Goal: Information Seeking & Learning: Learn about a topic

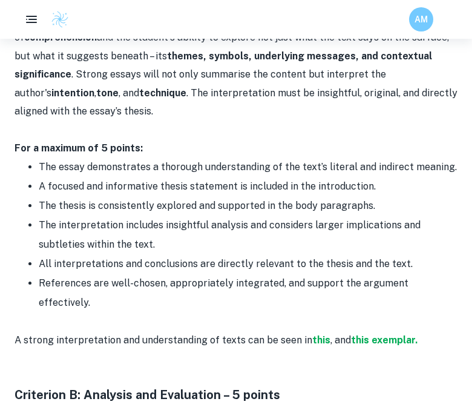
scroll to position [751, 0]
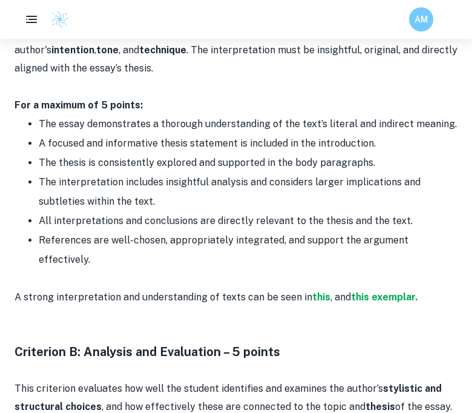
drag, startPoint x: 37, startPoint y: 278, endPoint x: 428, endPoint y: 276, distance: 390.6
click at [428, 288] on p "A strong interpretation and understanding of texts can be seen in this , and th…" at bounding box center [236, 297] width 443 height 18
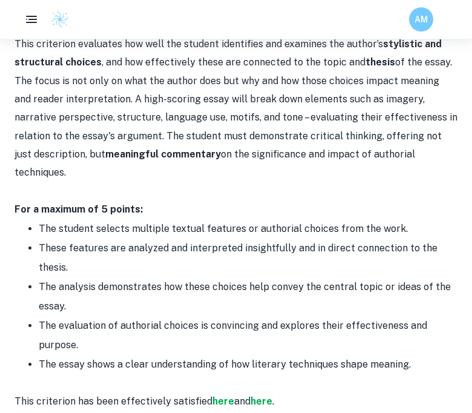
scroll to position [1099, 0]
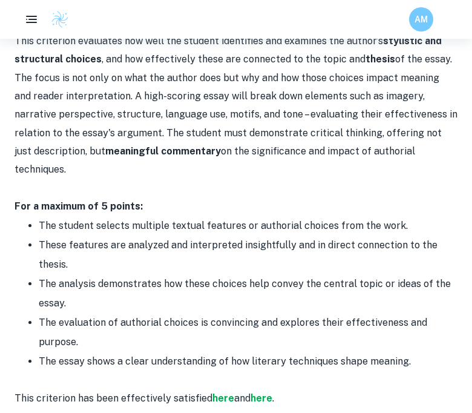
drag, startPoint x: 443, startPoint y: 320, endPoint x: 35, endPoint y: 190, distance: 428.2
click at [35, 216] on ul "The student selects multiple textual features or authorial choices from the wor…" at bounding box center [236, 293] width 443 height 155
click at [220, 313] on li "The evaluation of authorial choices is convincing and explores their effectiven…" at bounding box center [248, 332] width 419 height 39
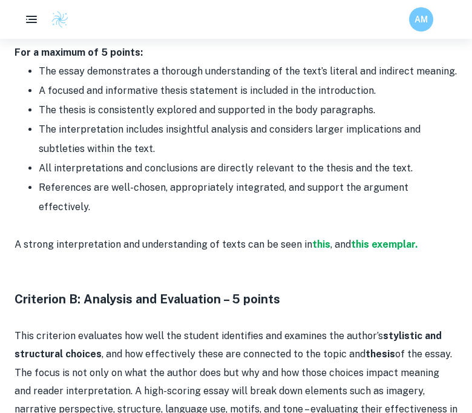
scroll to position [793, 0]
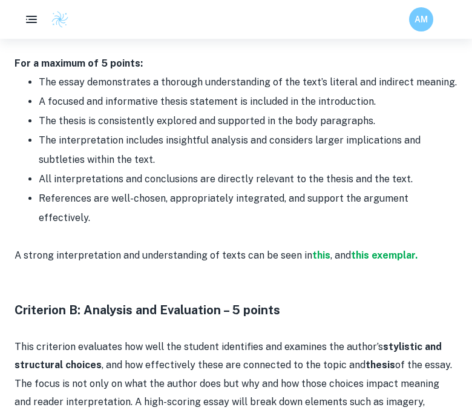
click at [98, 185] on li "All interpretations and conclusions are directly relevant to the thesis and the…" at bounding box center [248, 179] width 419 height 19
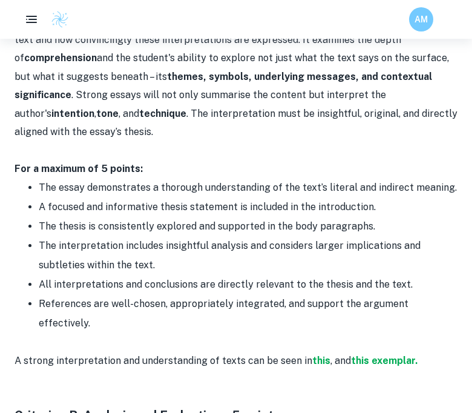
scroll to position [692, 0]
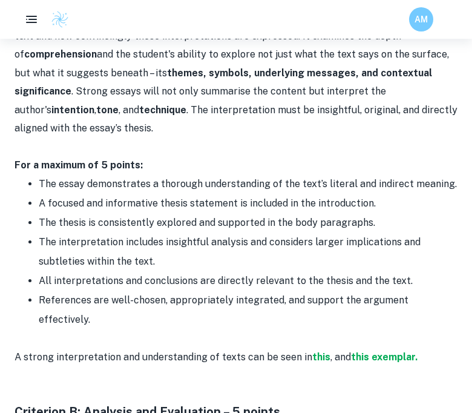
click at [33, 156] on p "For a maximum of 5 points:" at bounding box center [236, 165] width 443 height 18
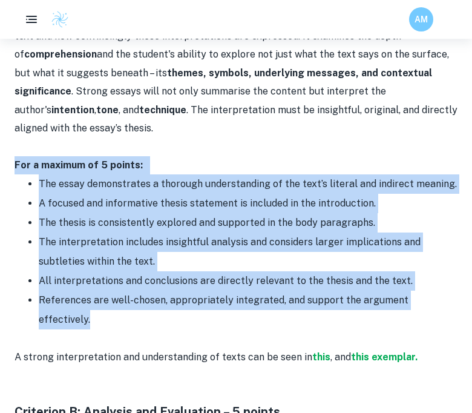
drag, startPoint x: 17, startPoint y: 165, endPoint x: 458, endPoint y: 300, distance: 461.6
copy div "For a maximum of 5 points: The essay demonstrates a thorough understanding of t…"
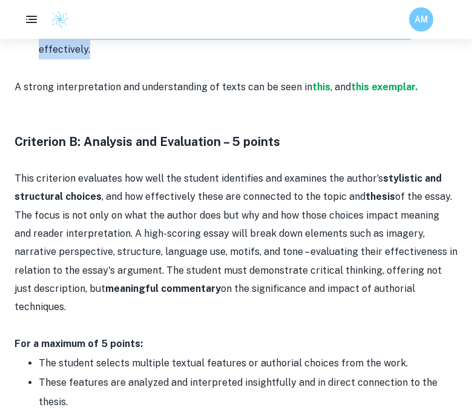
scroll to position [1208, 0]
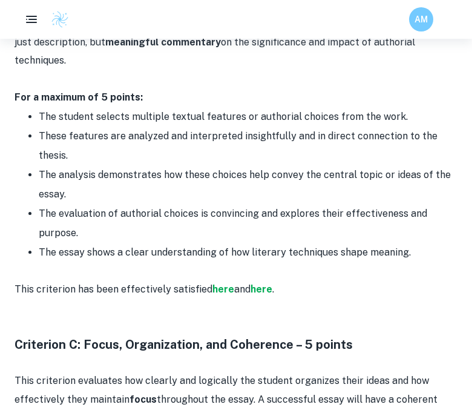
click at [16, 91] on strong "For a maximum of 5 points:" at bounding box center [79, 97] width 128 height 12
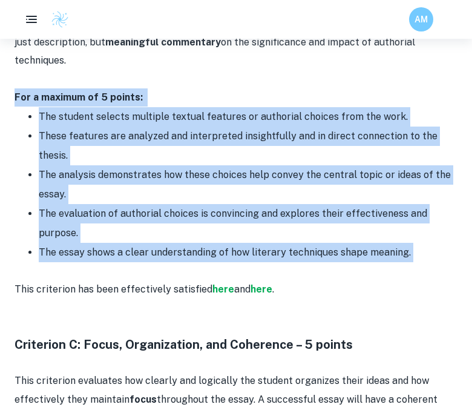
drag, startPoint x: 16, startPoint y: 62, endPoint x: 426, endPoint y: 217, distance: 438.6
click at [429, 217] on div "When writing your English A HL Essay, understanding the assessment criteria is …" at bounding box center [236, 258] width 443 height 1946
copy div "For a maximum of 5 points: The student selects multiple textual features or aut…"
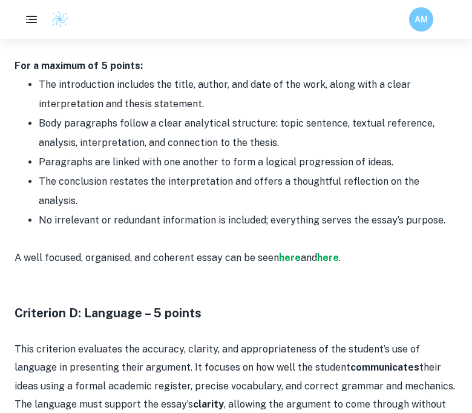
scroll to position [1587, 0]
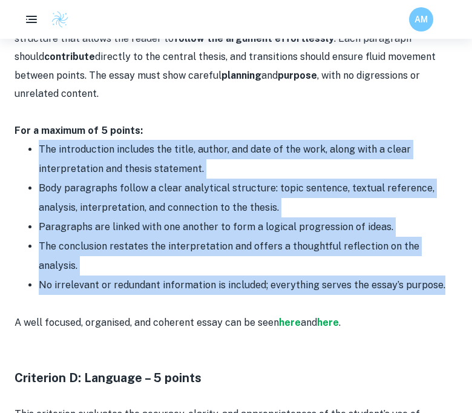
drag, startPoint x: 28, startPoint y: 113, endPoint x: 454, endPoint y: 231, distance: 441.9
click at [455, 231] on ul "The introduction includes the title, author, and date of the work, along with a…" at bounding box center [236, 217] width 443 height 155
copy ul "The introduction includes the title, author, and date of the work, along with a…"
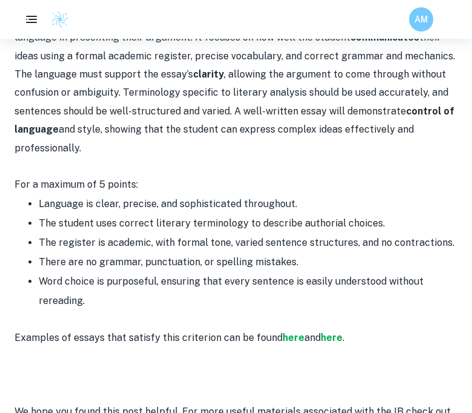
scroll to position [1971, 0]
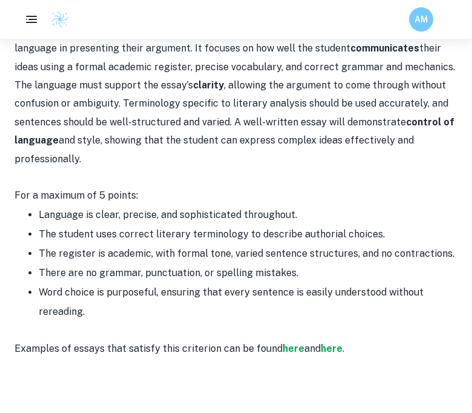
click at [44, 205] on li "Language is clear, precise, and sophisticated throughout." at bounding box center [248, 214] width 419 height 19
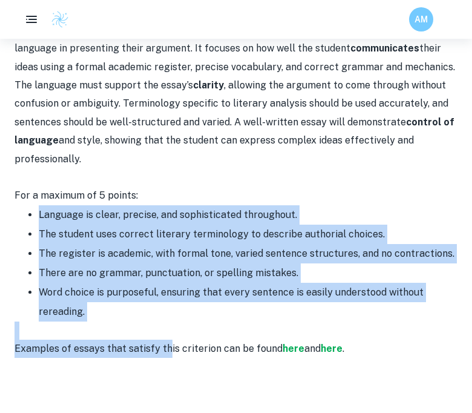
drag, startPoint x: 17, startPoint y: 137, endPoint x: 165, endPoint y: 277, distance: 203.5
click at [105, 283] on li "Word choice is purposeful, ensuring that every sentence is easily understood wi…" at bounding box center [248, 302] width 419 height 39
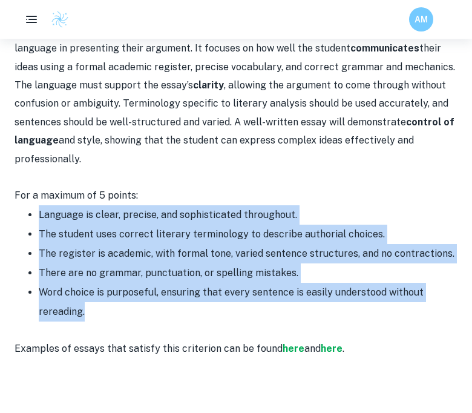
drag, startPoint x: 104, startPoint y: 234, endPoint x: 35, endPoint y: 134, distance: 121.1
click at [35, 205] on ul "Language is clear, precise, and sophisticated throughout. The student uses corr…" at bounding box center [236, 263] width 443 height 116
copy ul "Language is clear, precise, and sophisticated throughout. The student uses corr…"
